Goal: Book appointment/travel/reservation

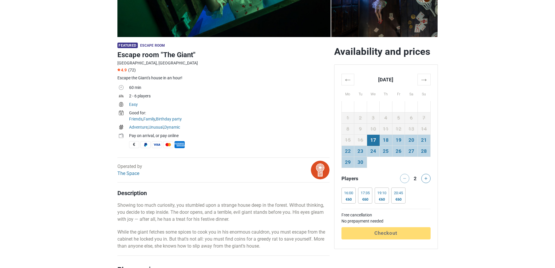
scroll to position [87, 0]
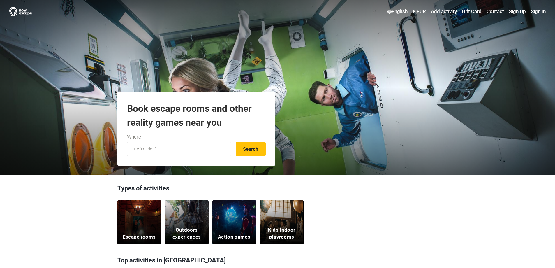
click at [138, 220] on div "Escape rooms" at bounding box center [139, 222] width 44 height 44
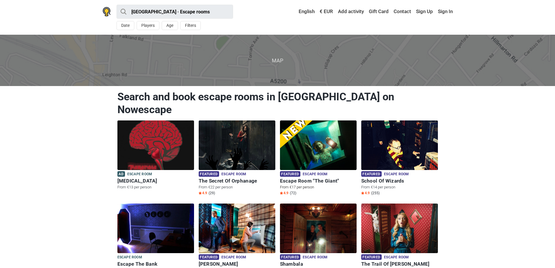
click at [307, 142] on img at bounding box center [318, 145] width 77 height 50
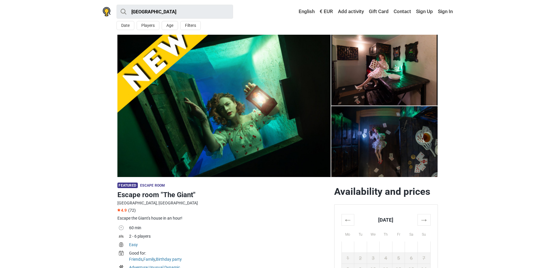
scroll to position [146, 0]
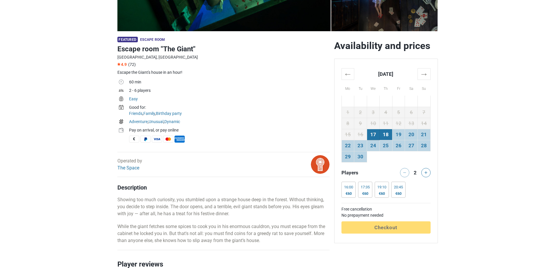
click at [385, 135] on td "18" at bounding box center [385, 134] width 13 height 11
click at [382, 190] on div "19:10 €60" at bounding box center [381, 189] width 14 height 16
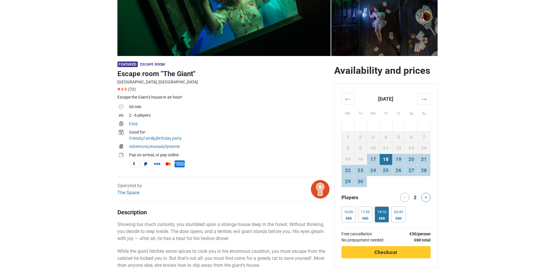
scroll to position [0, 0]
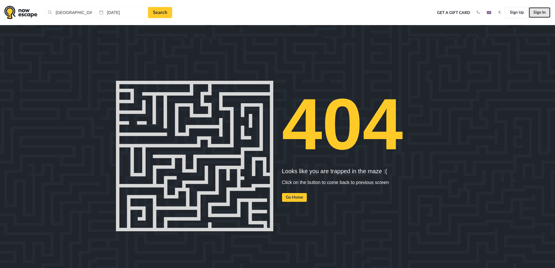
click at [538, 15] on link "Sign In" at bounding box center [539, 12] width 22 height 11
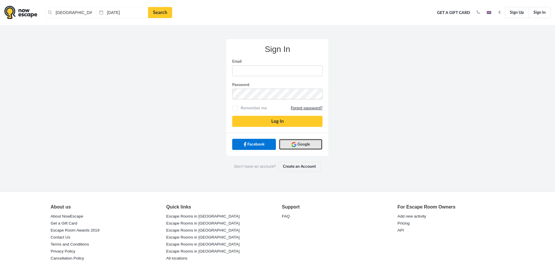
click at [294, 144] on img at bounding box center [293, 144] width 5 height 5
